Goal: Task Accomplishment & Management: Complete application form

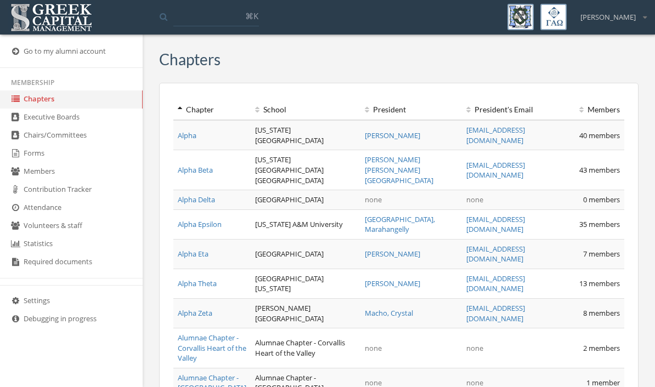
click at [39, 163] on link "Forms" at bounding box center [71, 154] width 143 height 18
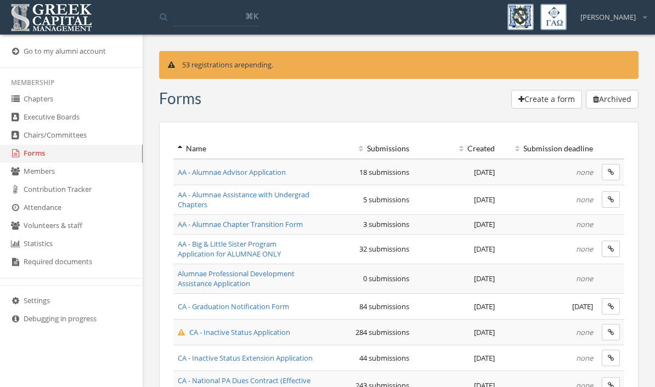
click at [272, 245] on span "AA - Big & Little Sister Program Application for ALUMNAE ONLY" at bounding box center [229, 249] width 103 height 20
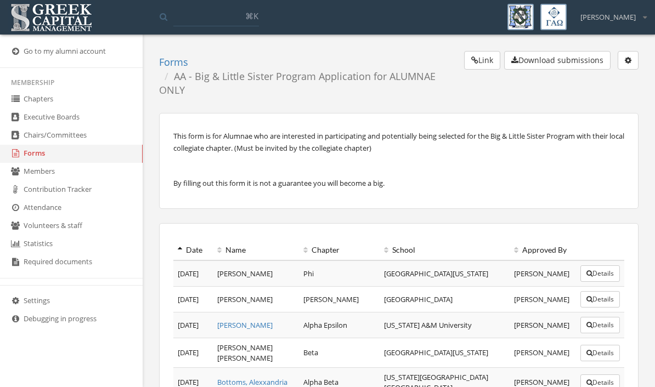
click at [481, 58] on button "Link" at bounding box center [482, 60] width 36 height 19
click at [48, 157] on link "Forms" at bounding box center [71, 154] width 143 height 18
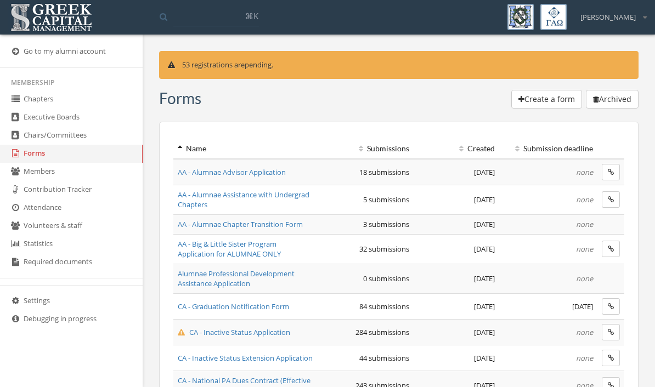
click at [263, 195] on span "AA - Alumnae Assistance with Undergrad Chapters" at bounding box center [244, 200] width 132 height 20
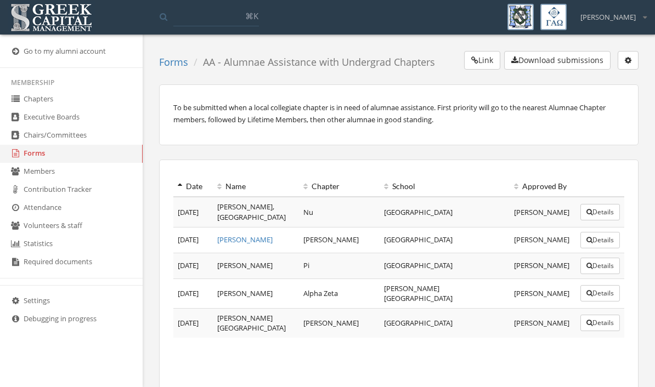
click at [46, 152] on link "Forms" at bounding box center [71, 154] width 143 height 18
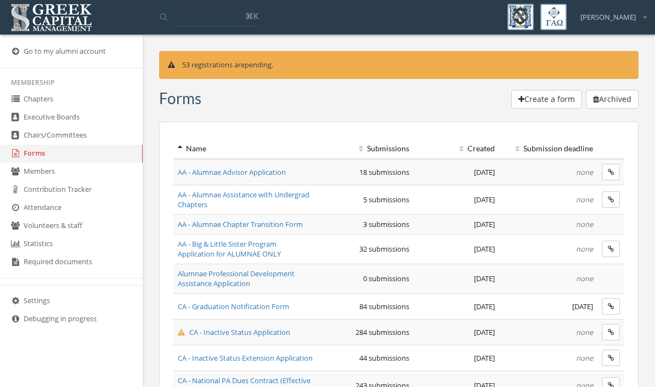
click at [275, 239] on span "AA - Big & Little Sister Program Application for ALUMNAE ONLY" at bounding box center [229, 249] width 103 height 20
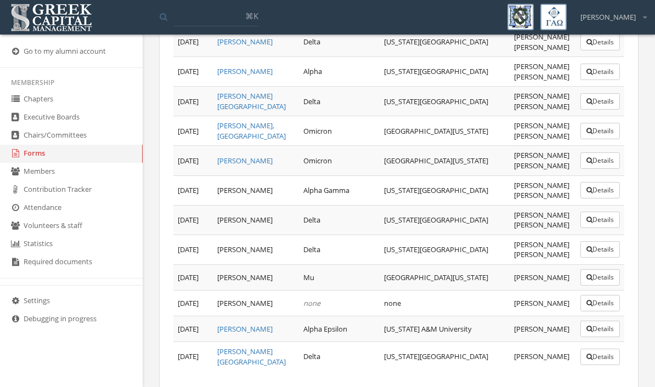
scroll to position [811, 0]
click at [78, 120] on link "Executive Boards" at bounding box center [71, 118] width 143 height 18
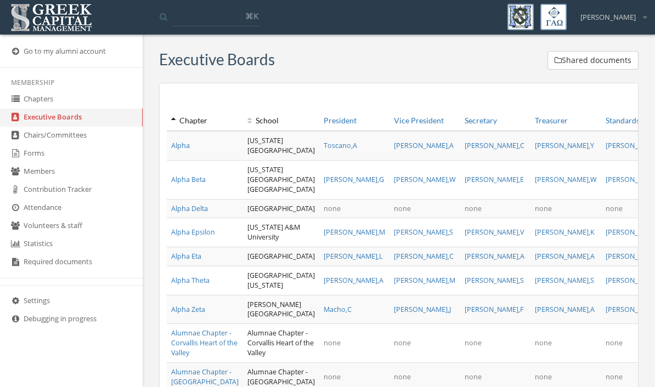
click at [66, 158] on link "Forms" at bounding box center [71, 154] width 143 height 18
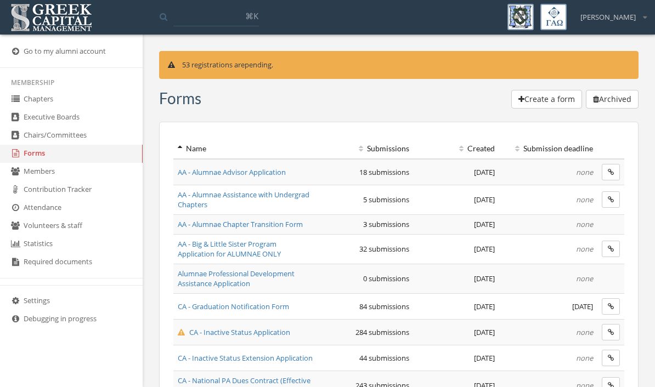
click at [299, 367] on td "CA - Inactive Status Extension Application" at bounding box center [245, 358] width 145 height 26
click at [268, 256] on span "AA - Big & Little Sister Program Application for ALUMNAE ONLY" at bounding box center [229, 249] width 103 height 20
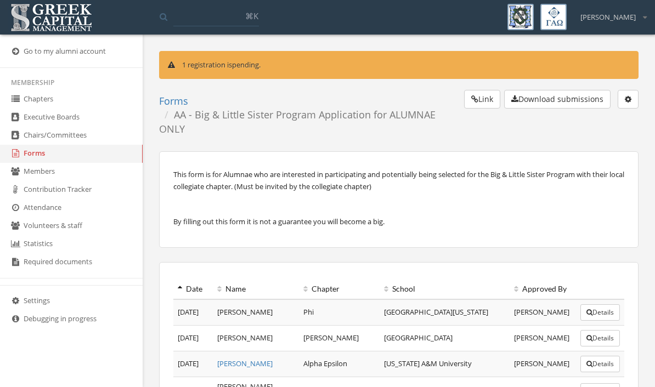
click at [484, 98] on button "Link" at bounding box center [482, 99] width 36 height 19
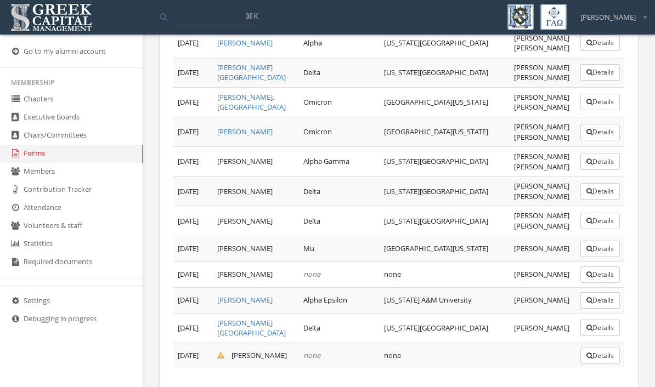
scroll to position [878, 0]
click at [225, 328] on link "[PERSON_NAME][GEOGRAPHIC_DATA]" at bounding box center [251, 329] width 69 height 20
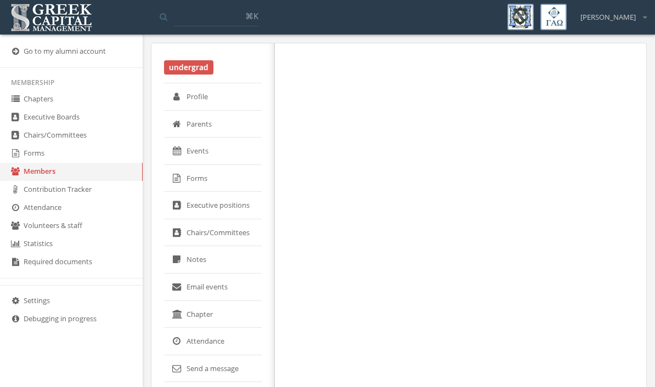
click at [42, 181] on link "Members" at bounding box center [71, 172] width 143 height 18
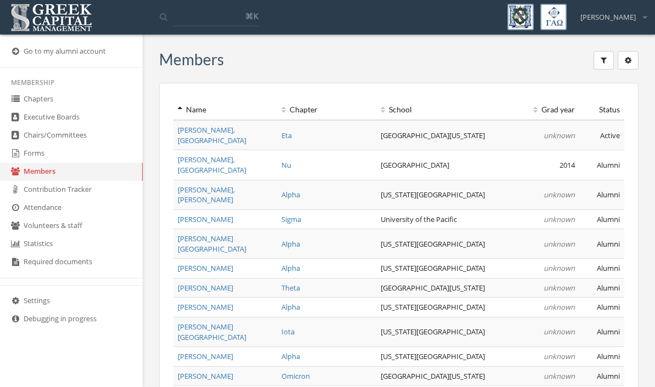
click at [39, 155] on link "Forms" at bounding box center [71, 154] width 143 height 18
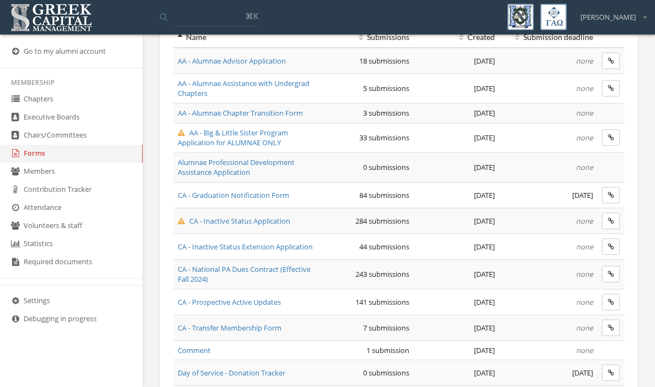
scroll to position [110, 0]
click at [205, 131] on span "AA - Big & Little Sister Program Application for ALUMNAE ONLY" at bounding box center [233, 139] width 110 height 20
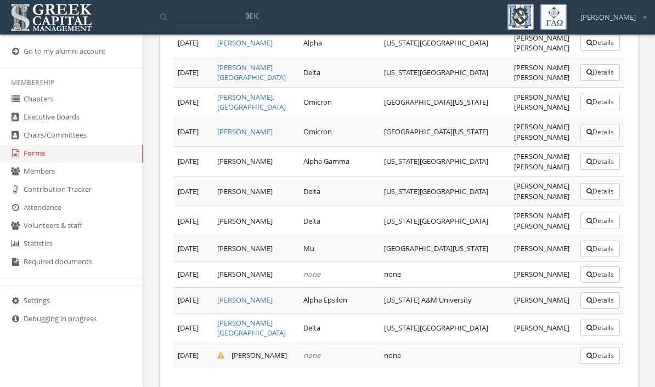
scroll to position [878, 0]
click at [609, 322] on button "Details" at bounding box center [599, 328] width 39 height 16
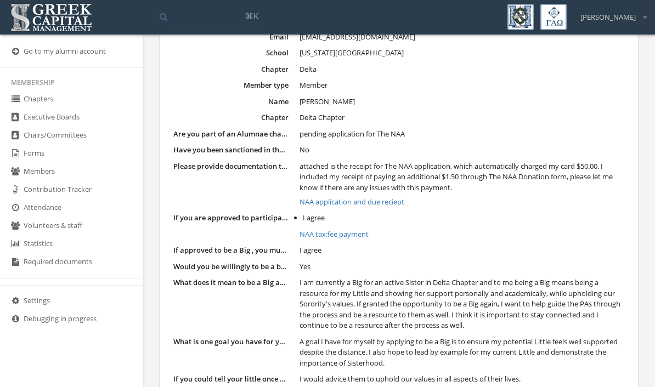
scroll to position [140, 0]
click at [38, 158] on link "Forms" at bounding box center [71, 154] width 143 height 18
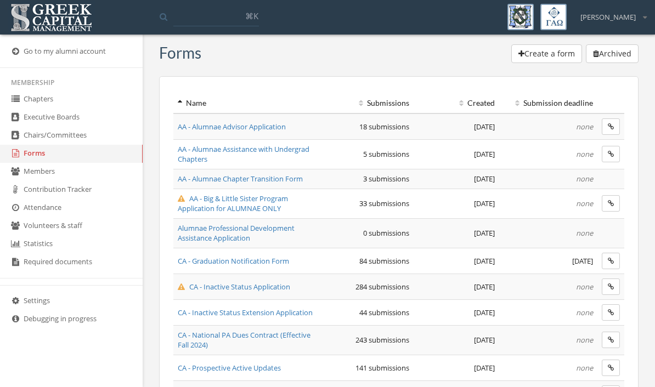
scroll to position [43, 0]
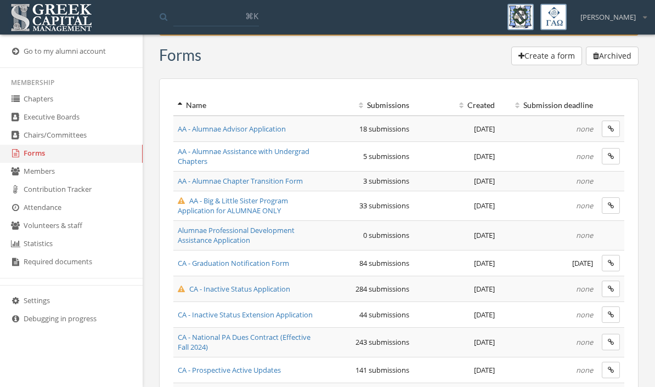
click at [203, 205] on span "AA - Big & Little Sister Program Application for ALUMNAE ONLY" at bounding box center [233, 206] width 110 height 20
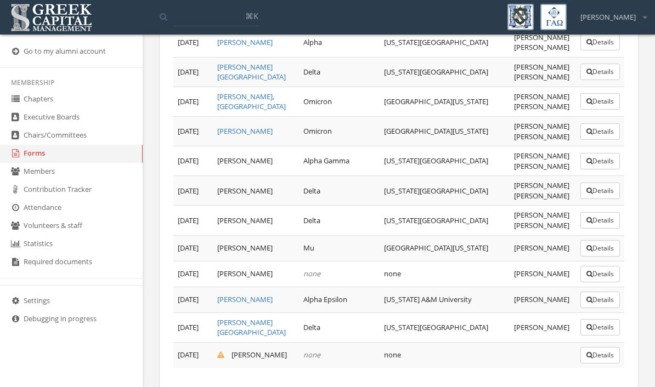
scroll to position [878, 0]
click at [608, 355] on button "Details" at bounding box center [599, 356] width 39 height 16
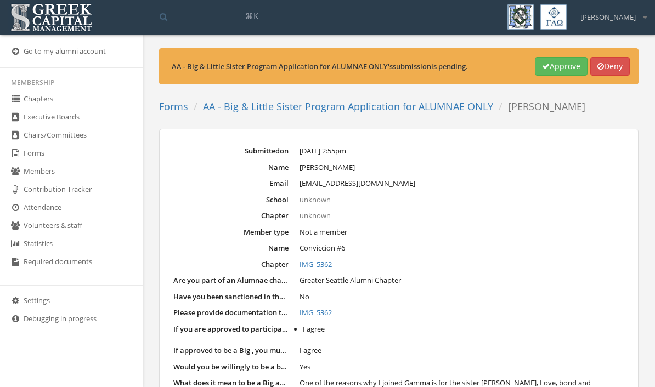
scroll to position [7, 0]
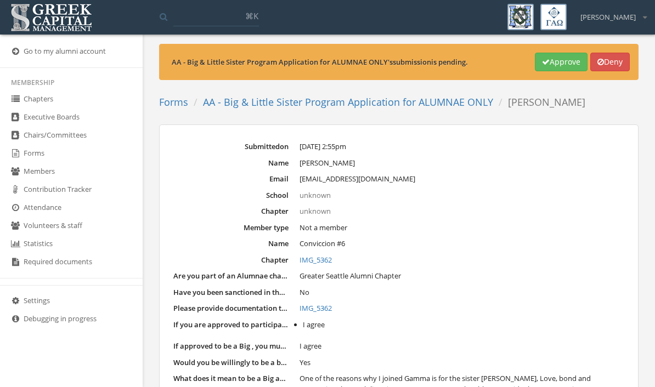
click at [310, 255] on link "IMG_5362" at bounding box center [461, 260] width 325 height 11
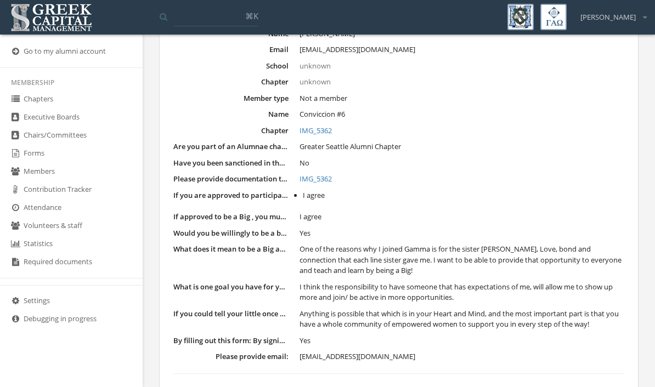
scroll to position [135, 0]
click at [313, 175] on link "IMG_5362" at bounding box center [461, 180] width 325 height 11
click at [312, 177] on link "IMG_5362" at bounding box center [461, 180] width 325 height 11
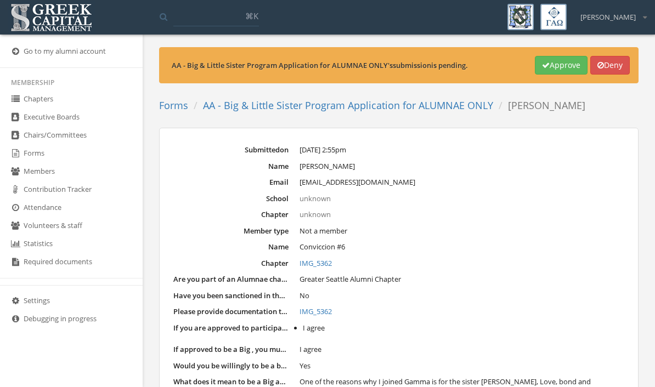
scroll to position [0, 0]
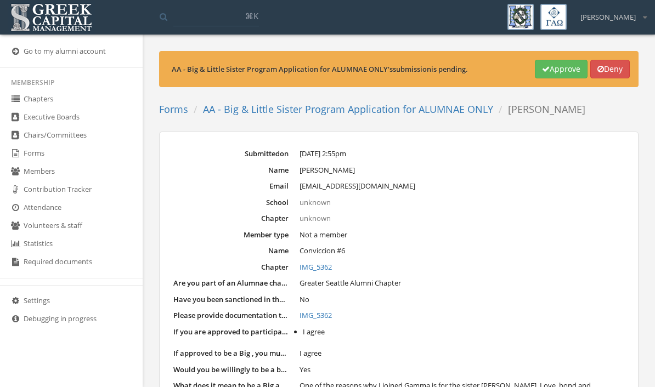
click at [33, 163] on link "Forms" at bounding box center [71, 154] width 143 height 18
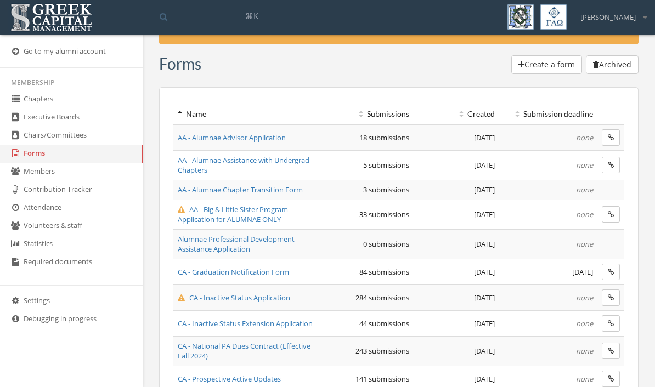
scroll to position [126, 0]
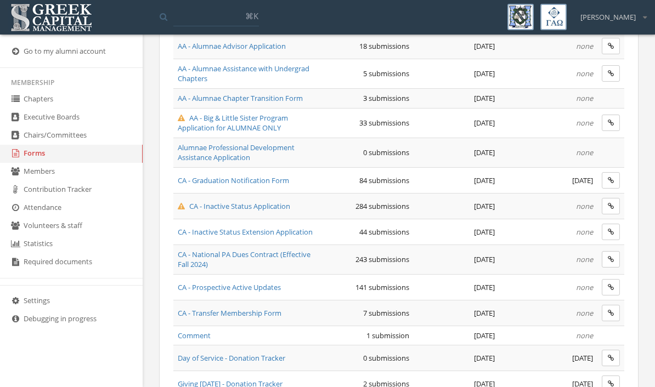
click at [216, 120] on span "AA - Big & Little Sister Program Application for ALUMNAE ONLY" at bounding box center [233, 123] width 110 height 20
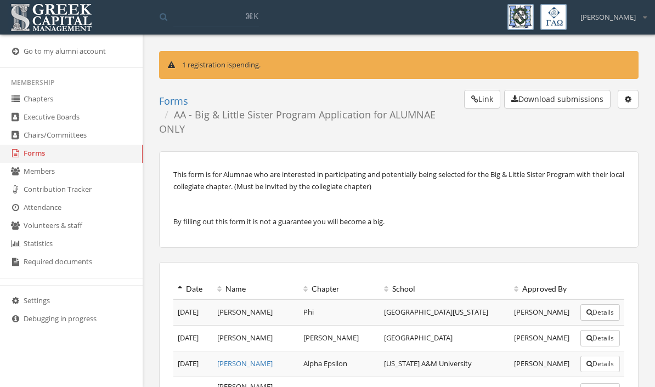
click at [482, 102] on button "Link" at bounding box center [482, 99] width 36 height 19
